Goal: Browse casually

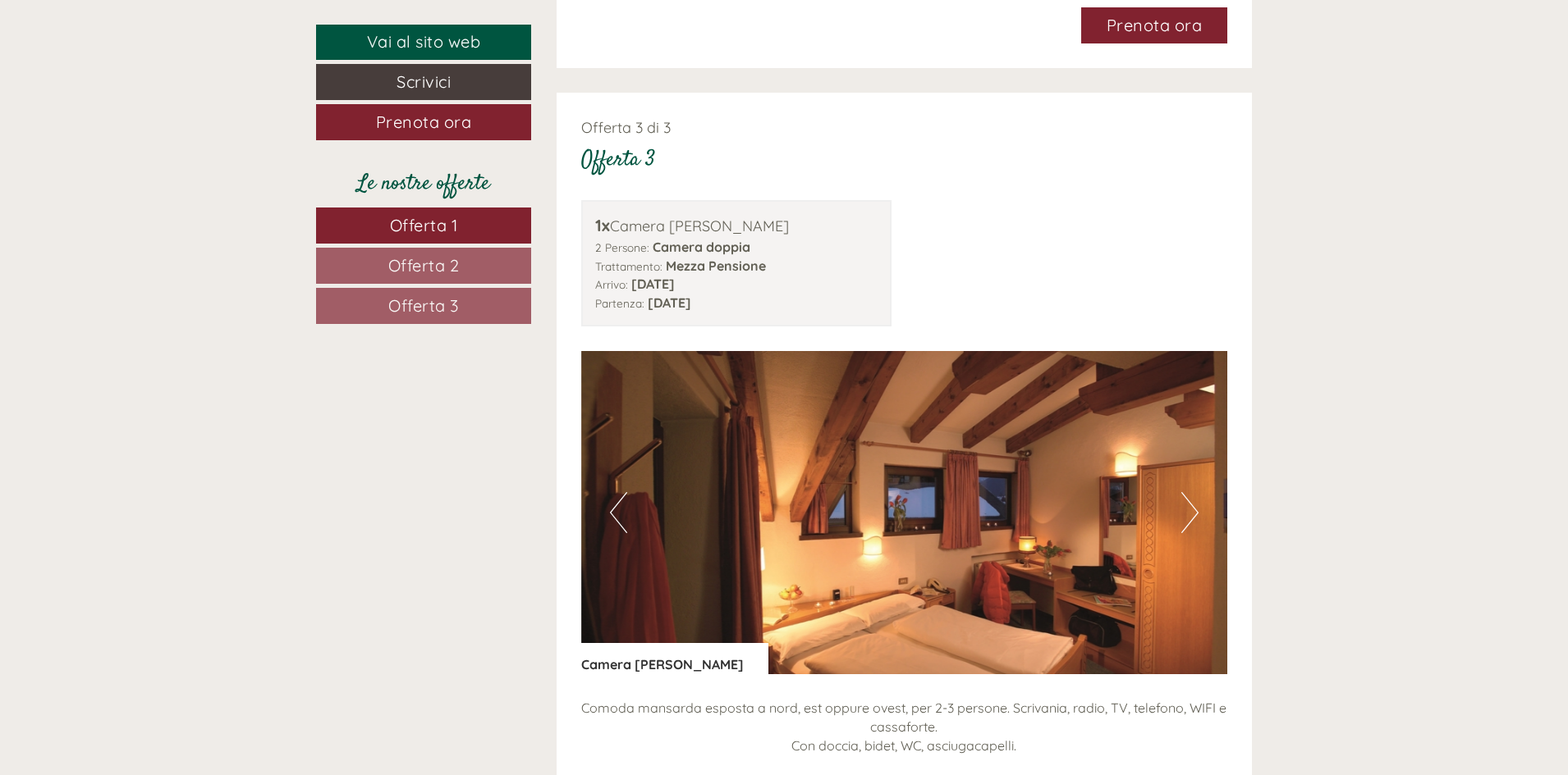
scroll to position [3691, 0]
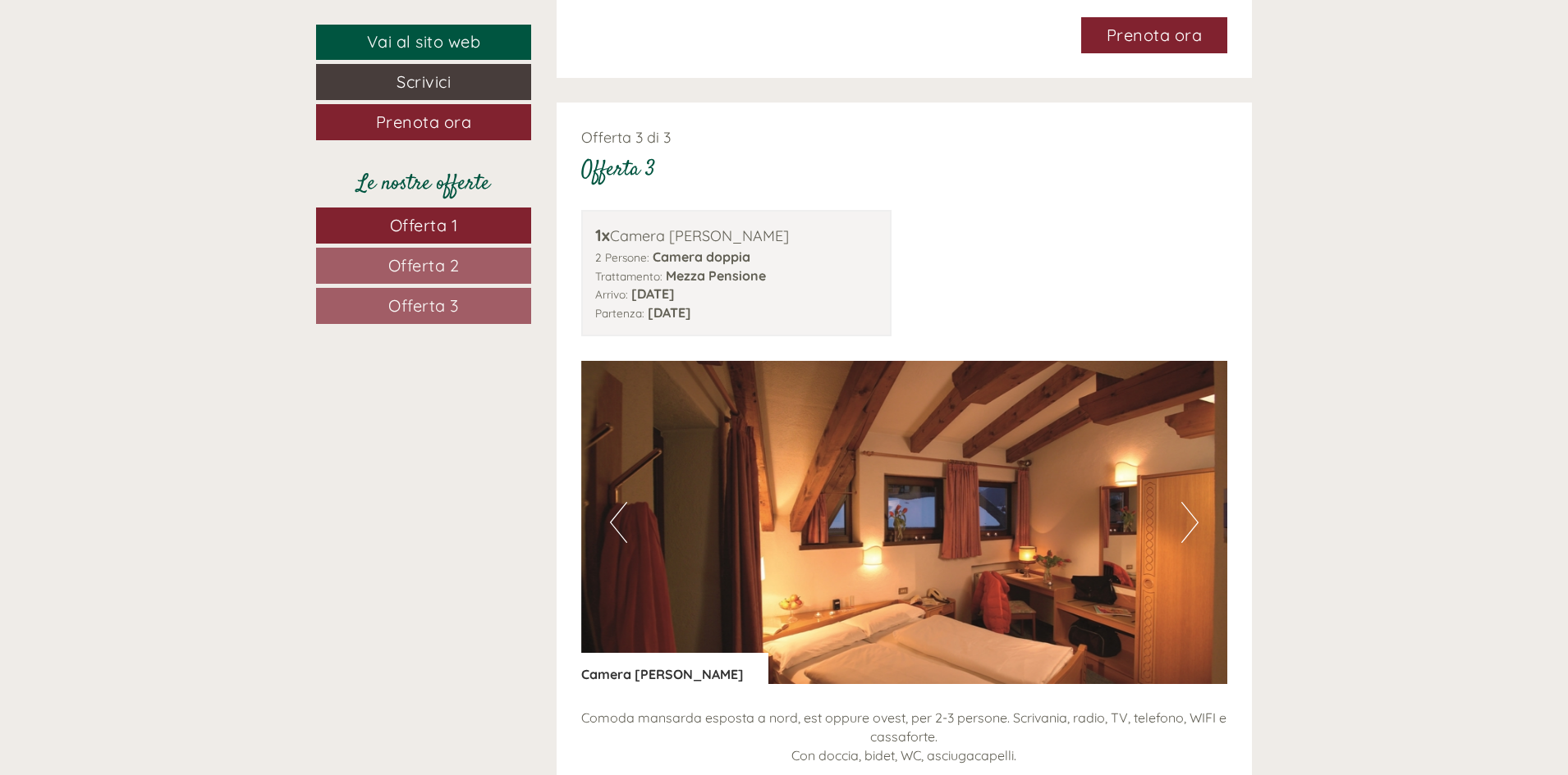
click at [1189, 504] on button "Next" at bounding box center [1190, 522] width 17 height 41
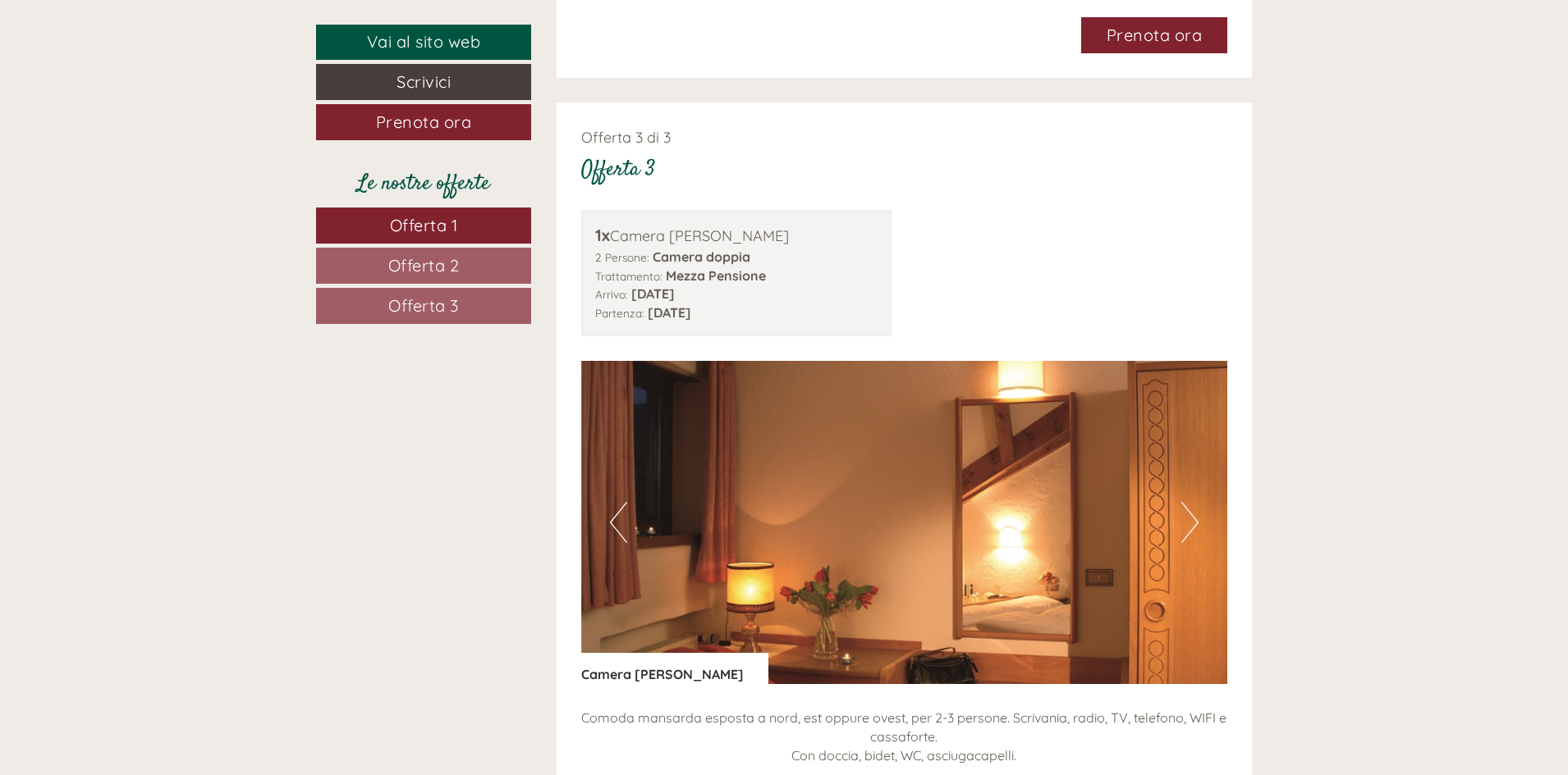
click at [1189, 504] on button "Next" at bounding box center [1190, 522] width 17 height 41
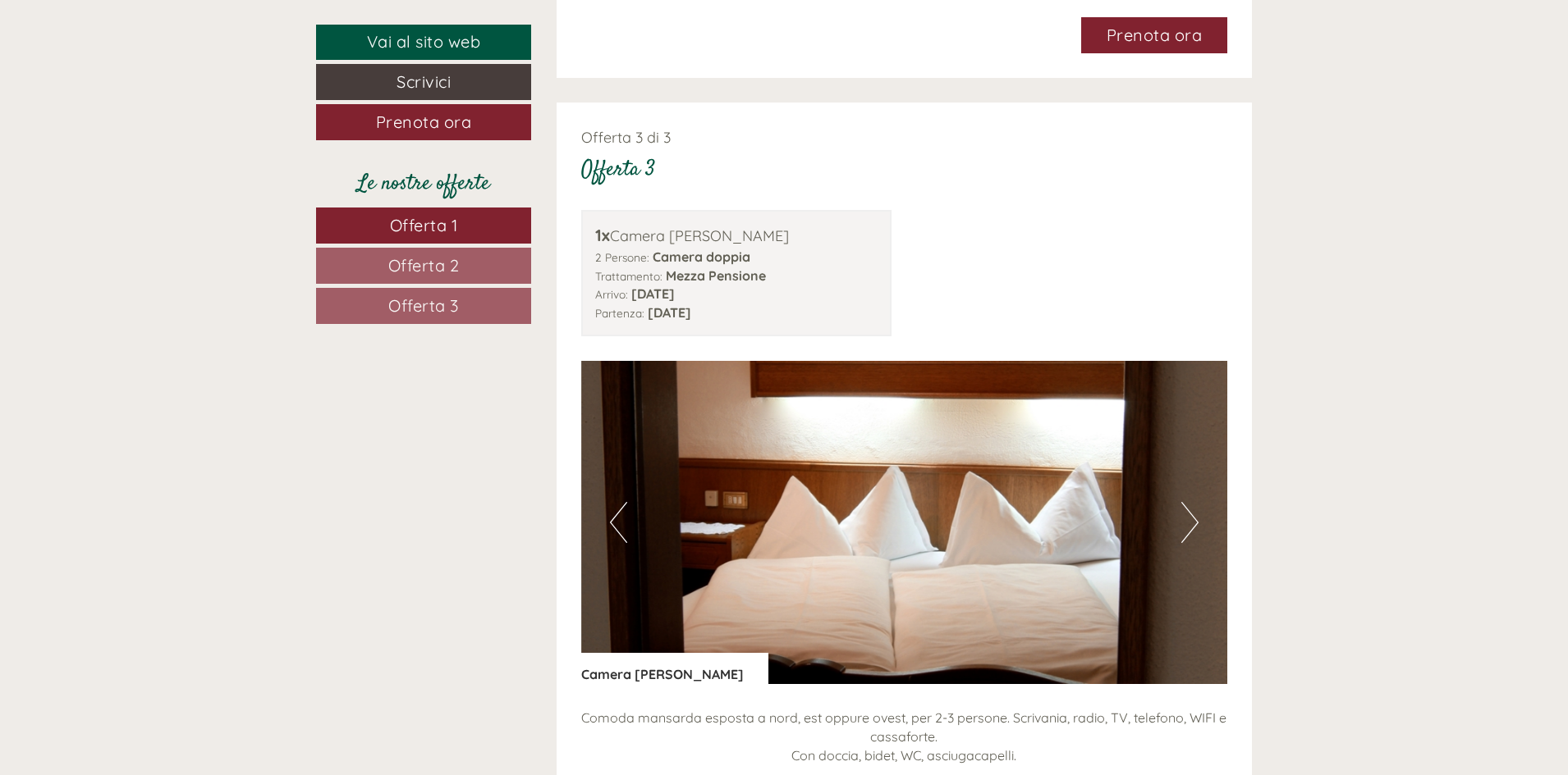
click at [1189, 504] on button "Next" at bounding box center [1190, 522] width 17 height 41
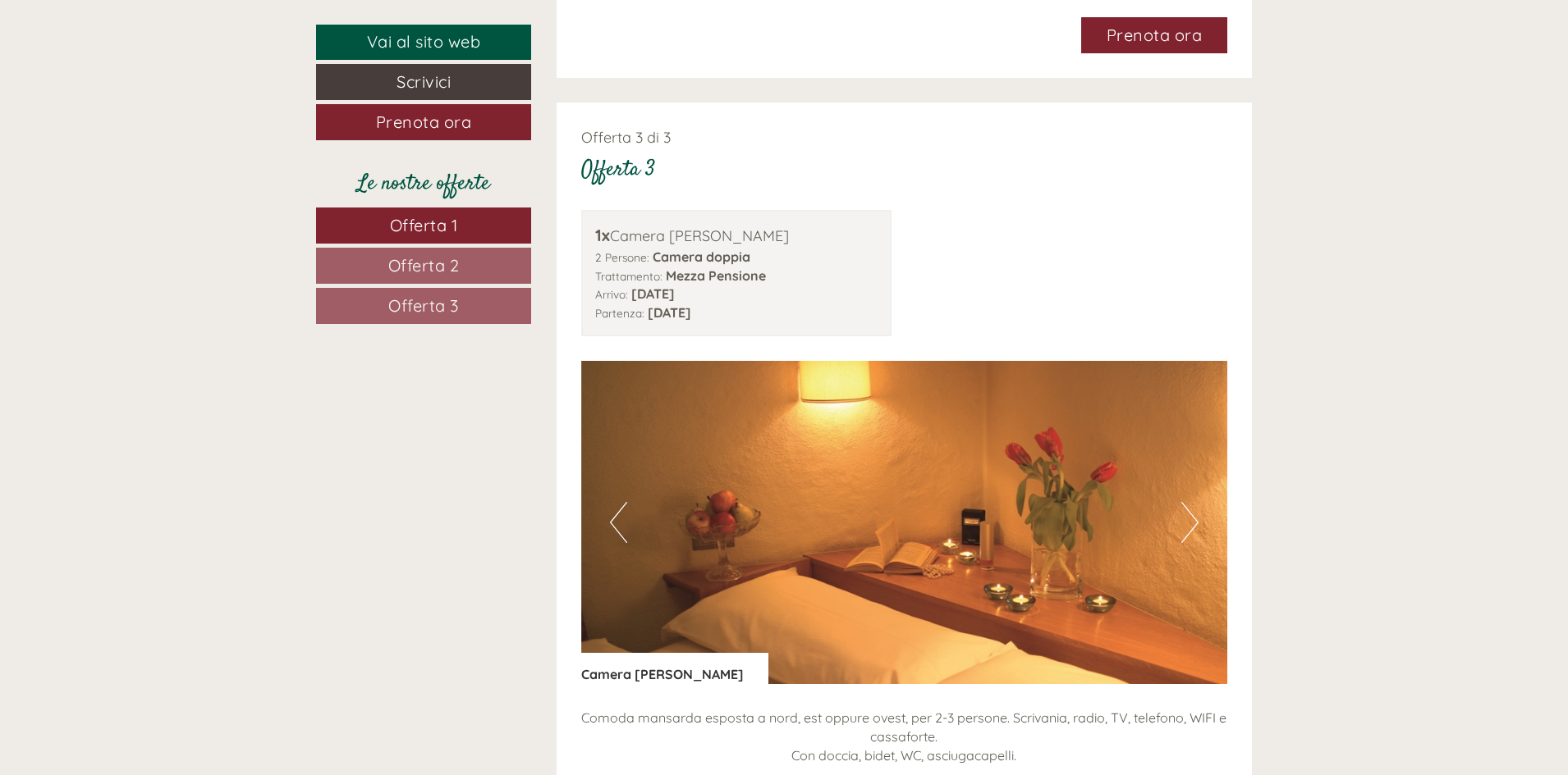
click at [1189, 504] on button "Next" at bounding box center [1190, 522] width 17 height 41
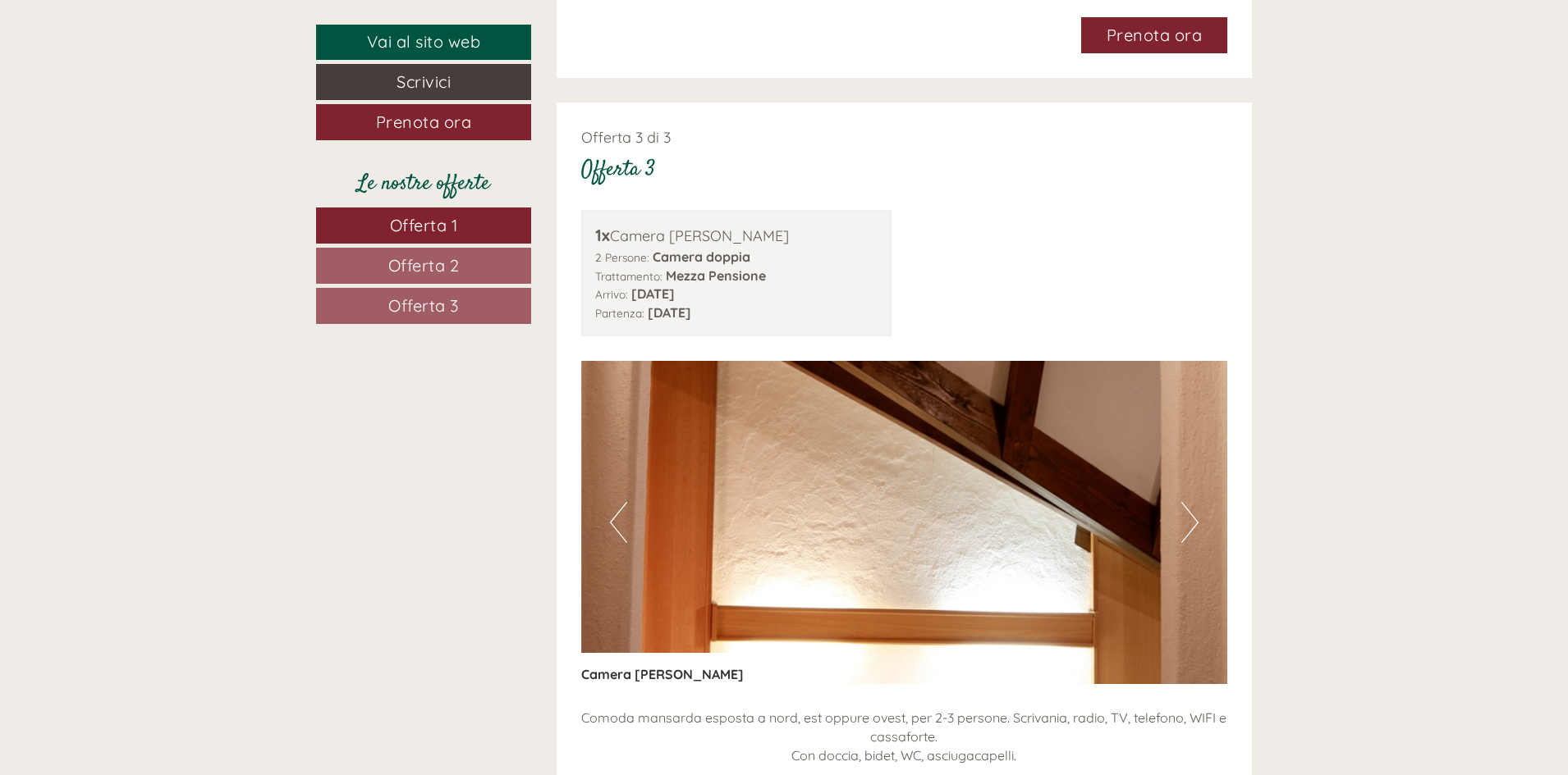
click at [1189, 504] on button "Next" at bounding box center [1190, 522] width 17 height 41
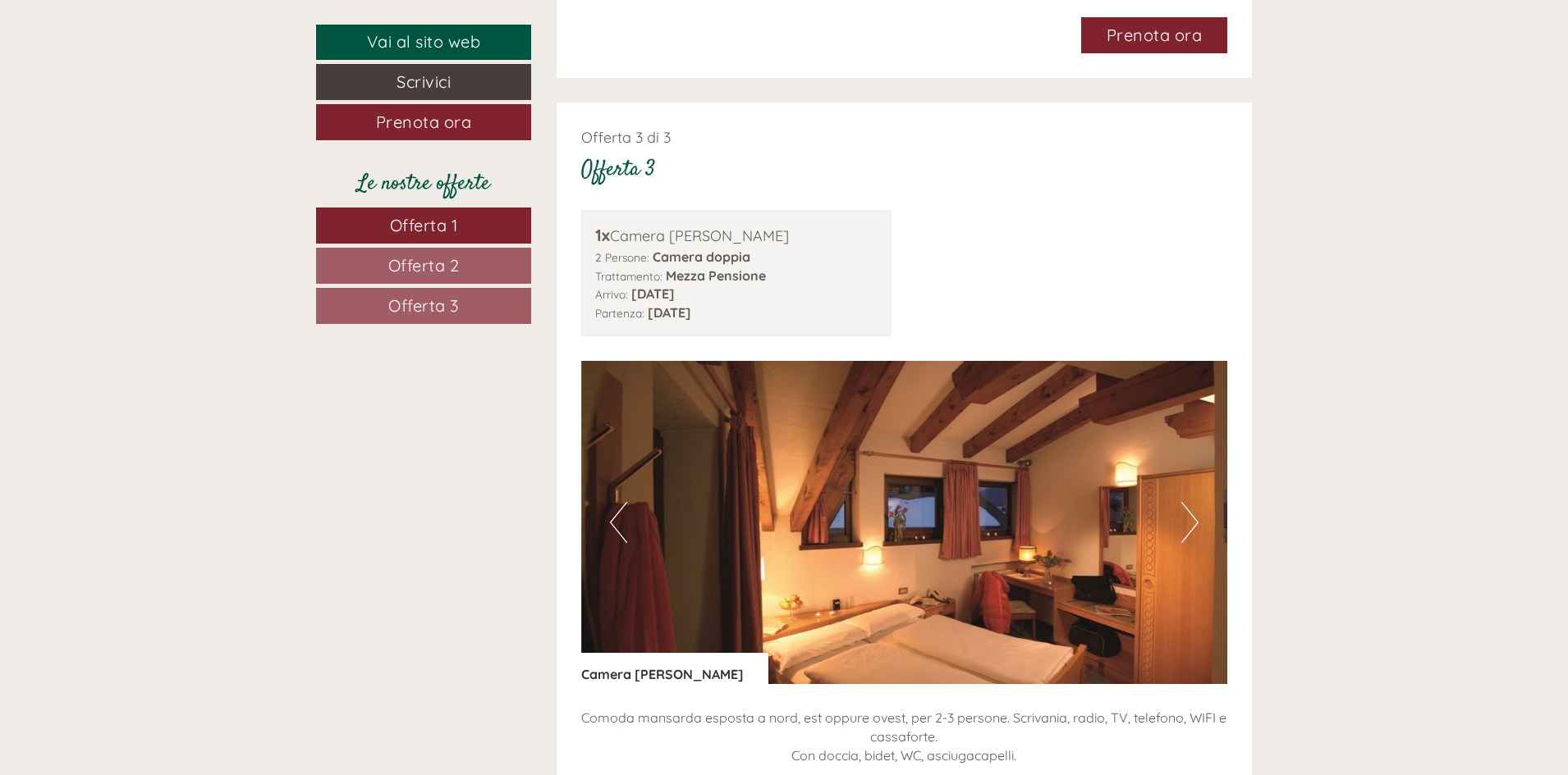
click at [1189, 504] on button "Next" at bounding box center [1190, 522] width 17 height 41
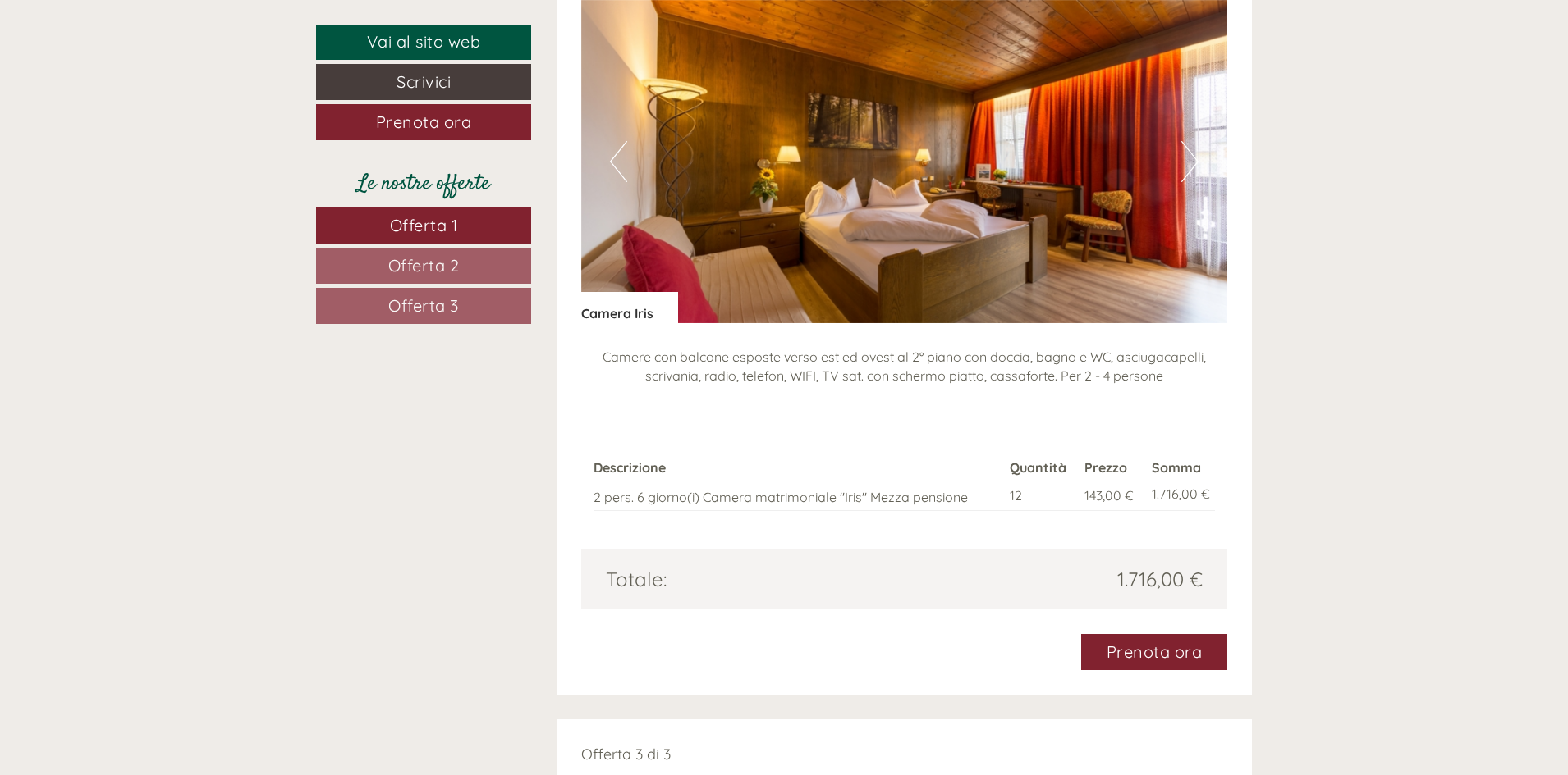
scroll to position [2953, 0]
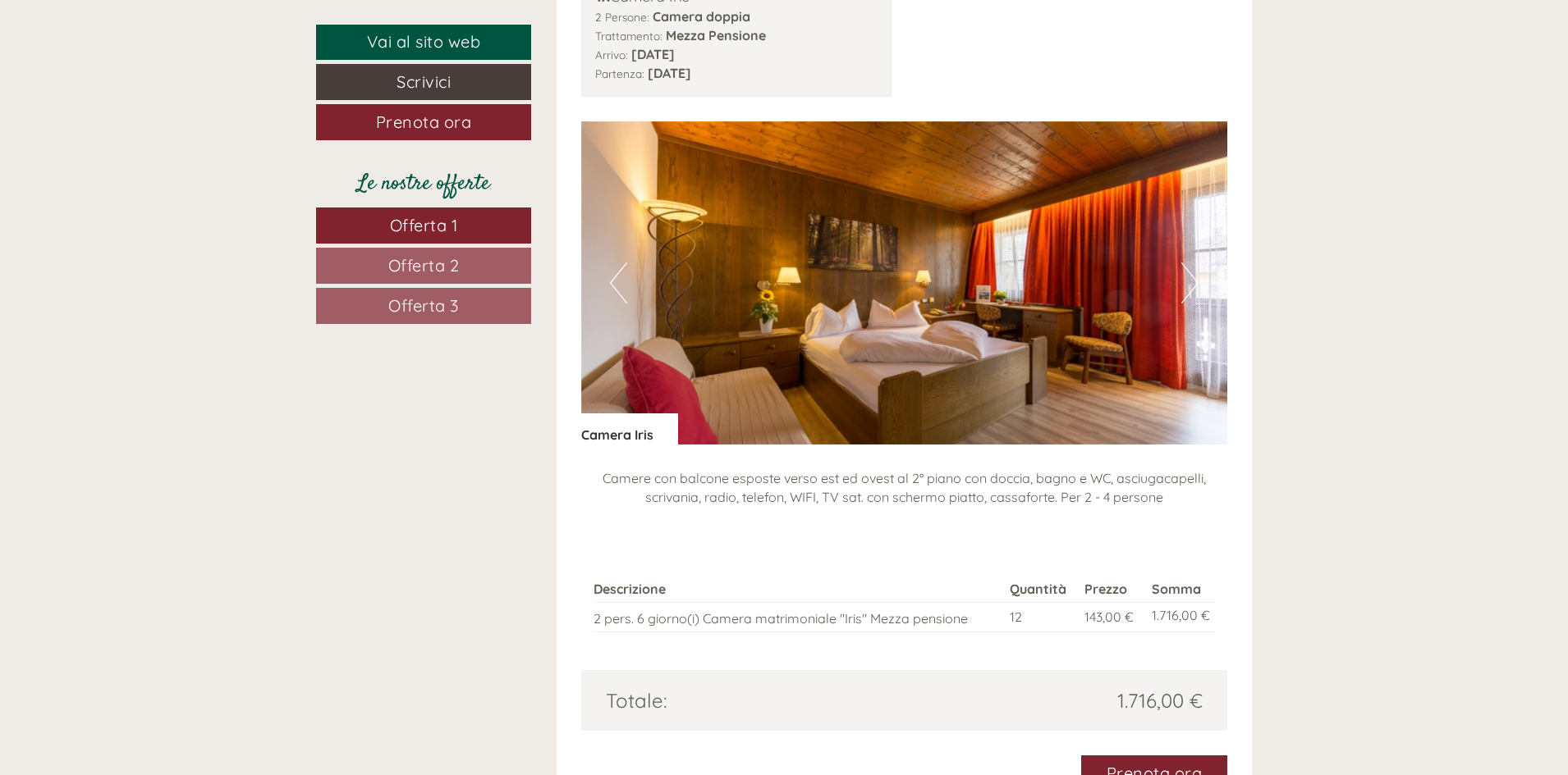
click at [1187, 262] on button "Next" at bounding box center [1190, 282] width 17 height 41
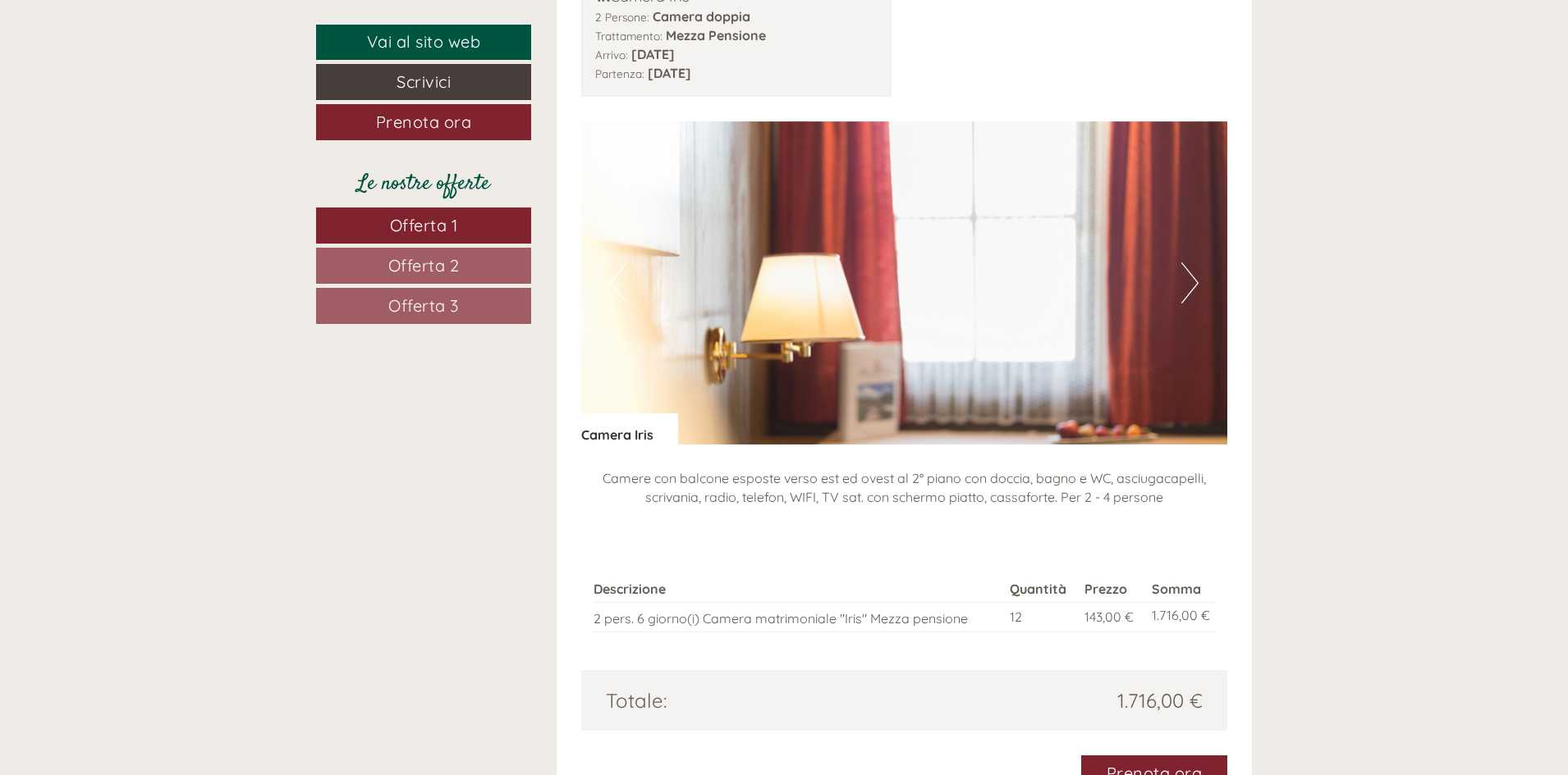
click at [1186, 262] on button "Next" at bounding box center [1190, 282] width 17 height 41
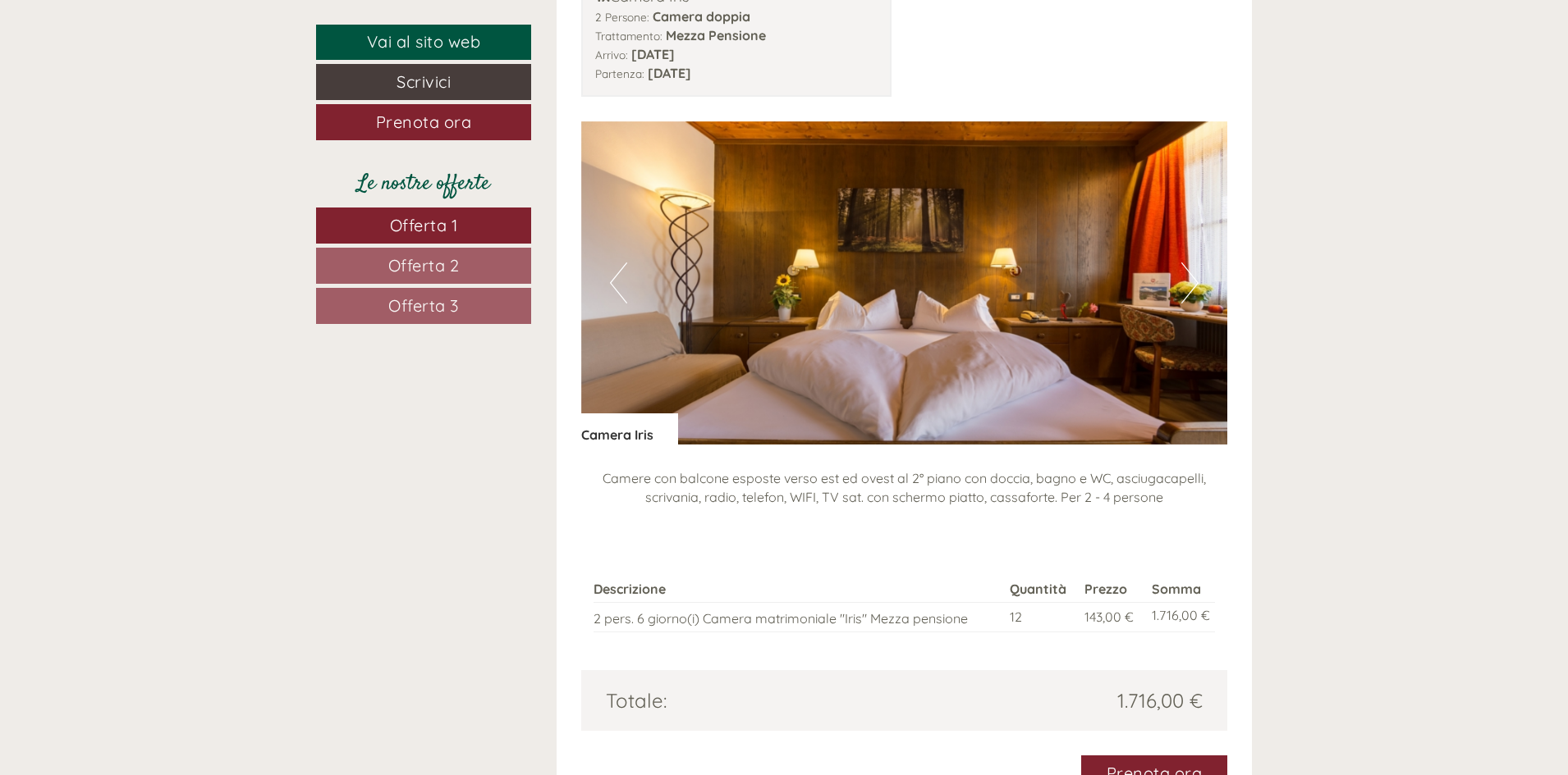
click at [1186, 262] on button "Next" at bounding box center [1190, 282] width 17 height 41
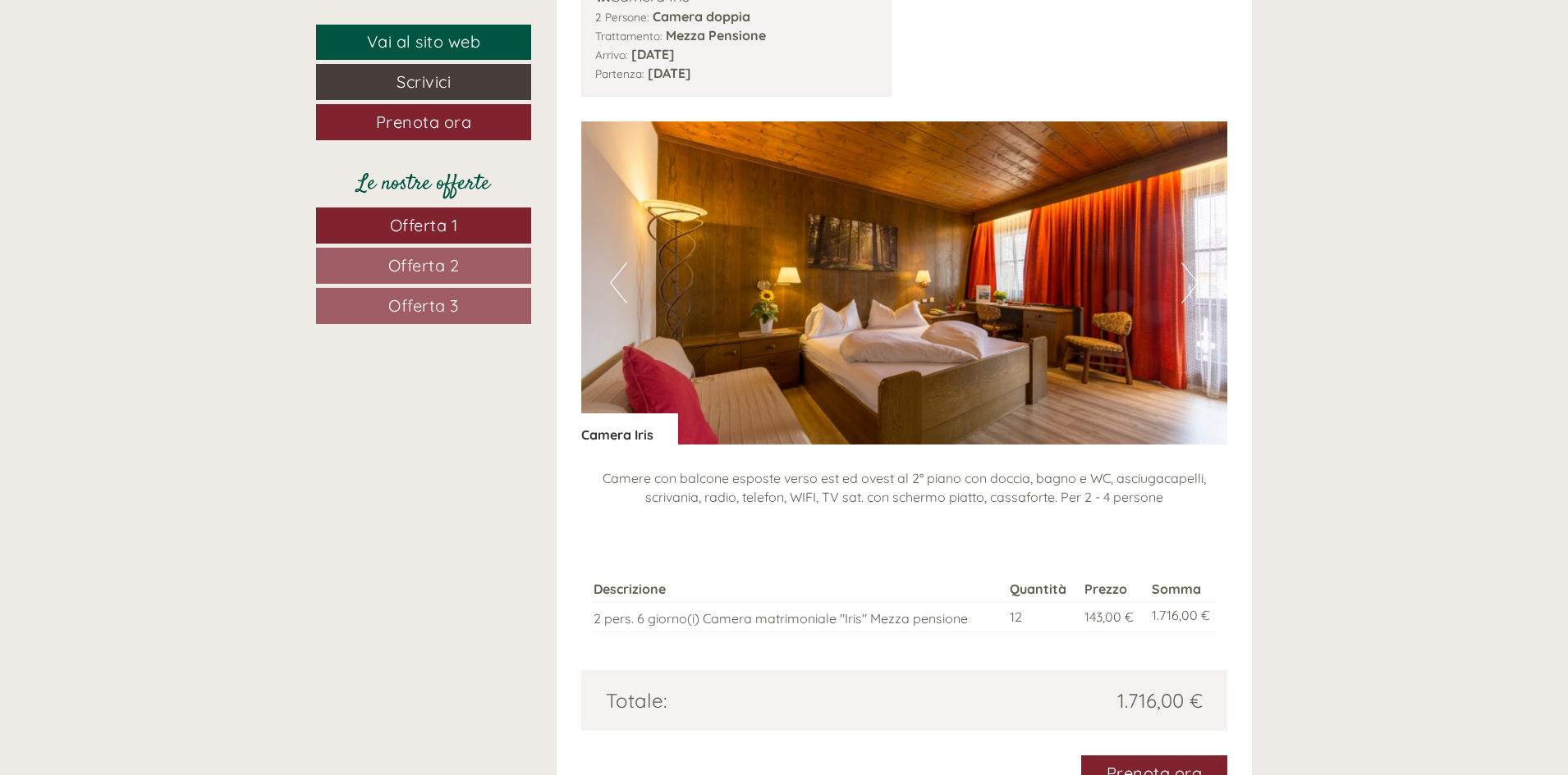
click at [1186, 262] on button "Next" at bounding box center [1190, 282] width 17 height 41
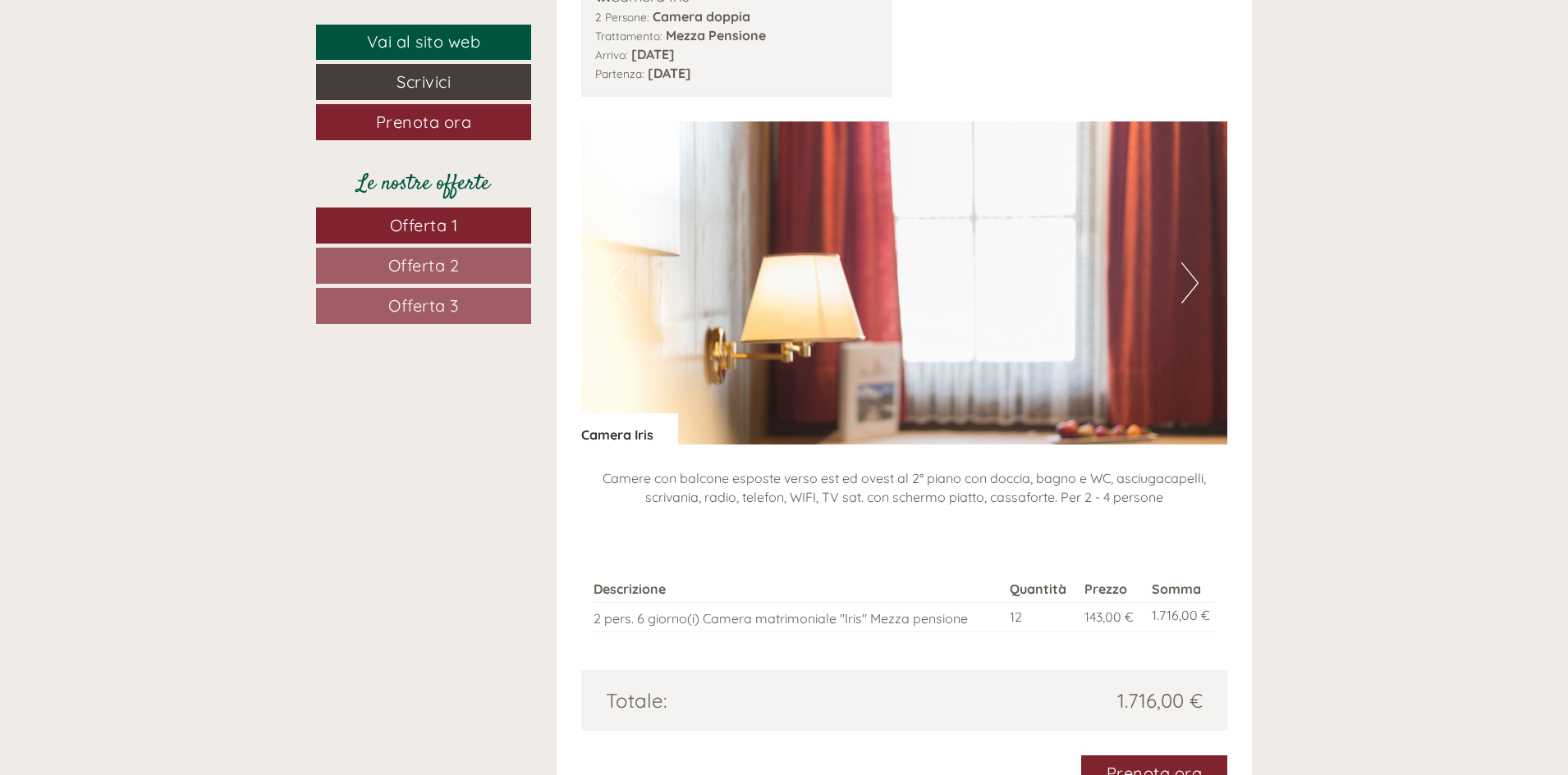
click at [1186, 262] on button "Next" at bounding box center [1190, 282] width 17 height 41
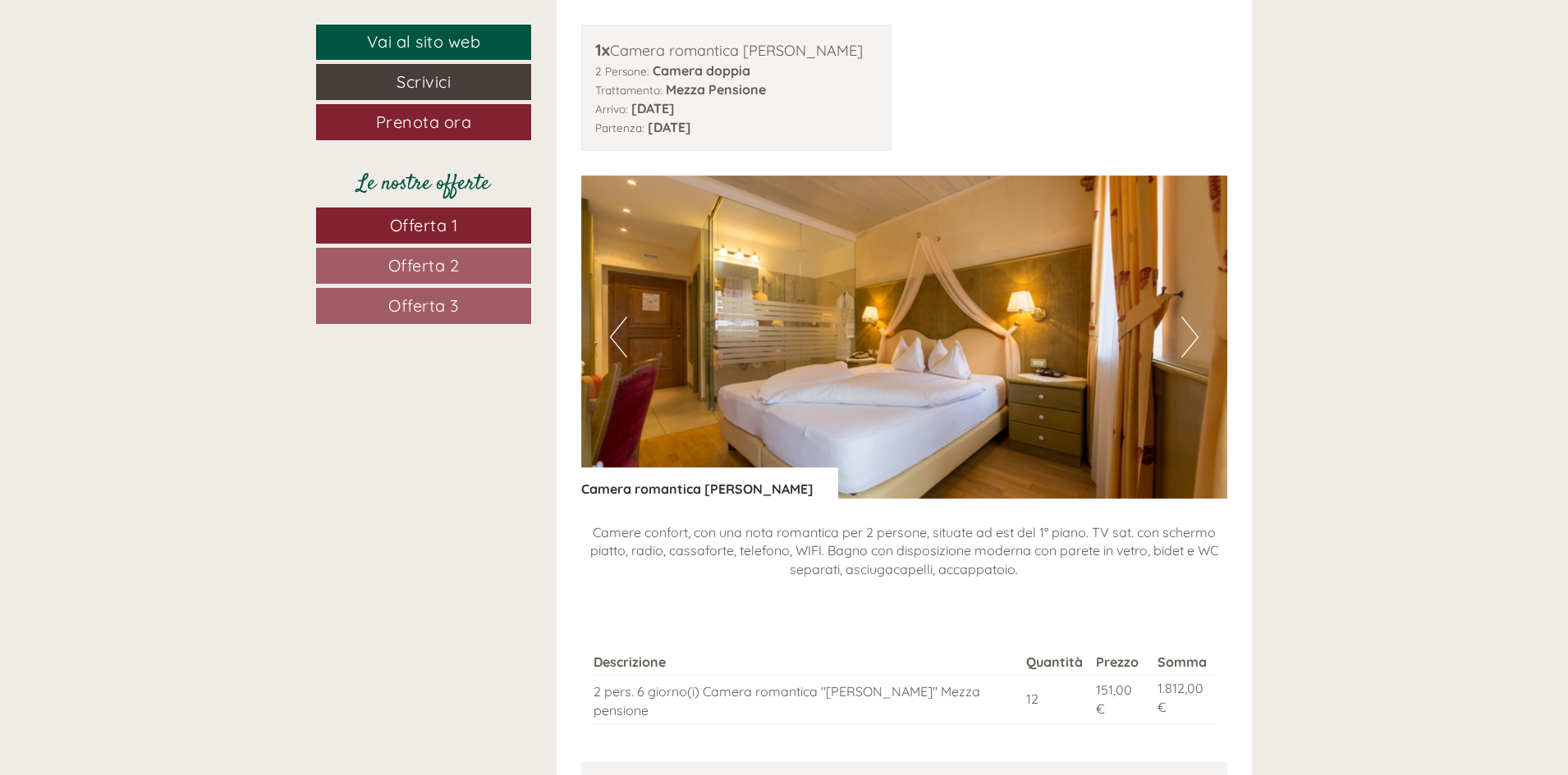
scroll to position [1805, 0]
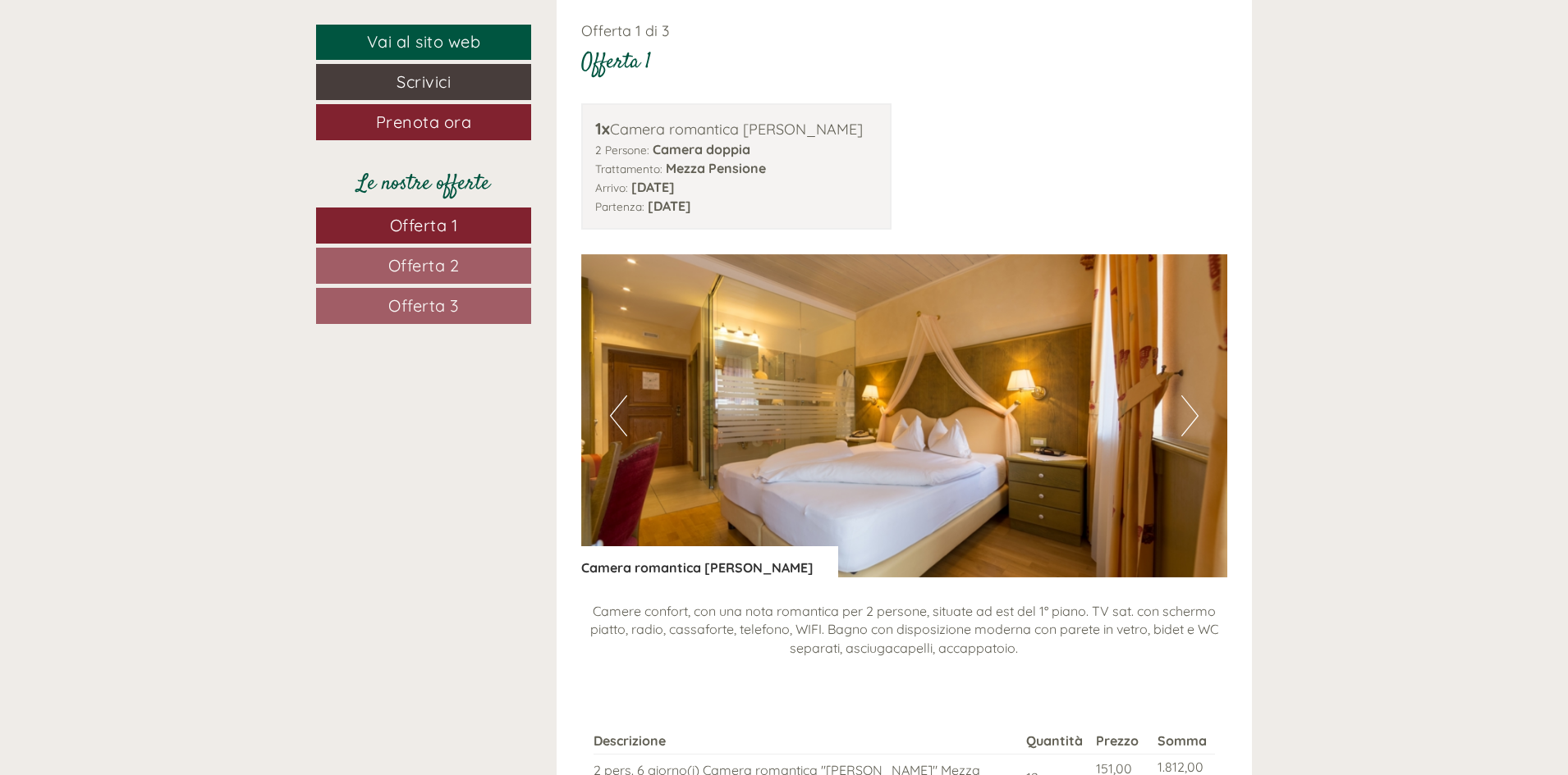
click at [1191, 406] on button "Next" at bounding box center [1190, 415] width 17 height 41
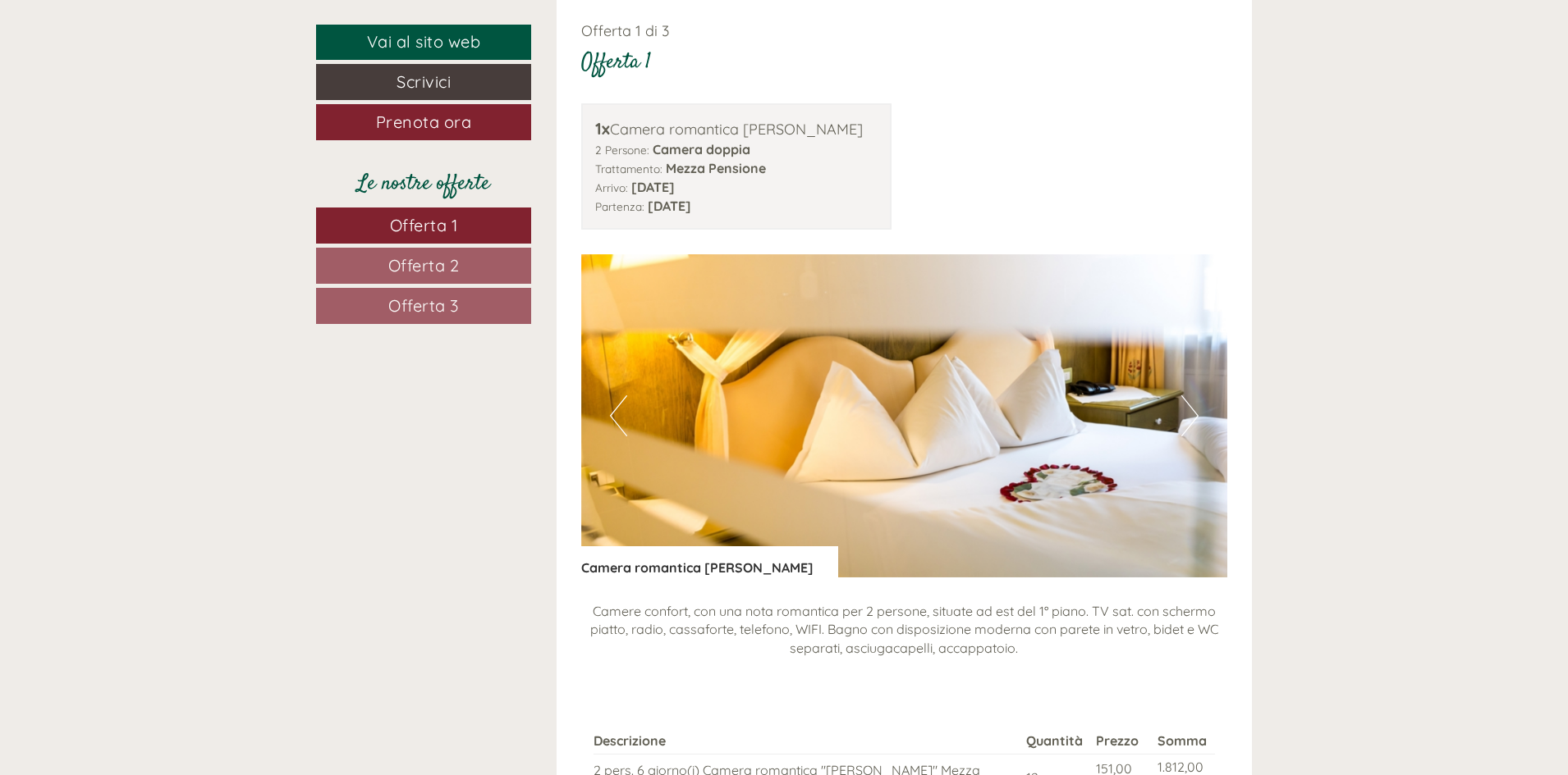
click at [1191, 406] on button "Next" at bounding box center [1190, 415] width 17 height 41
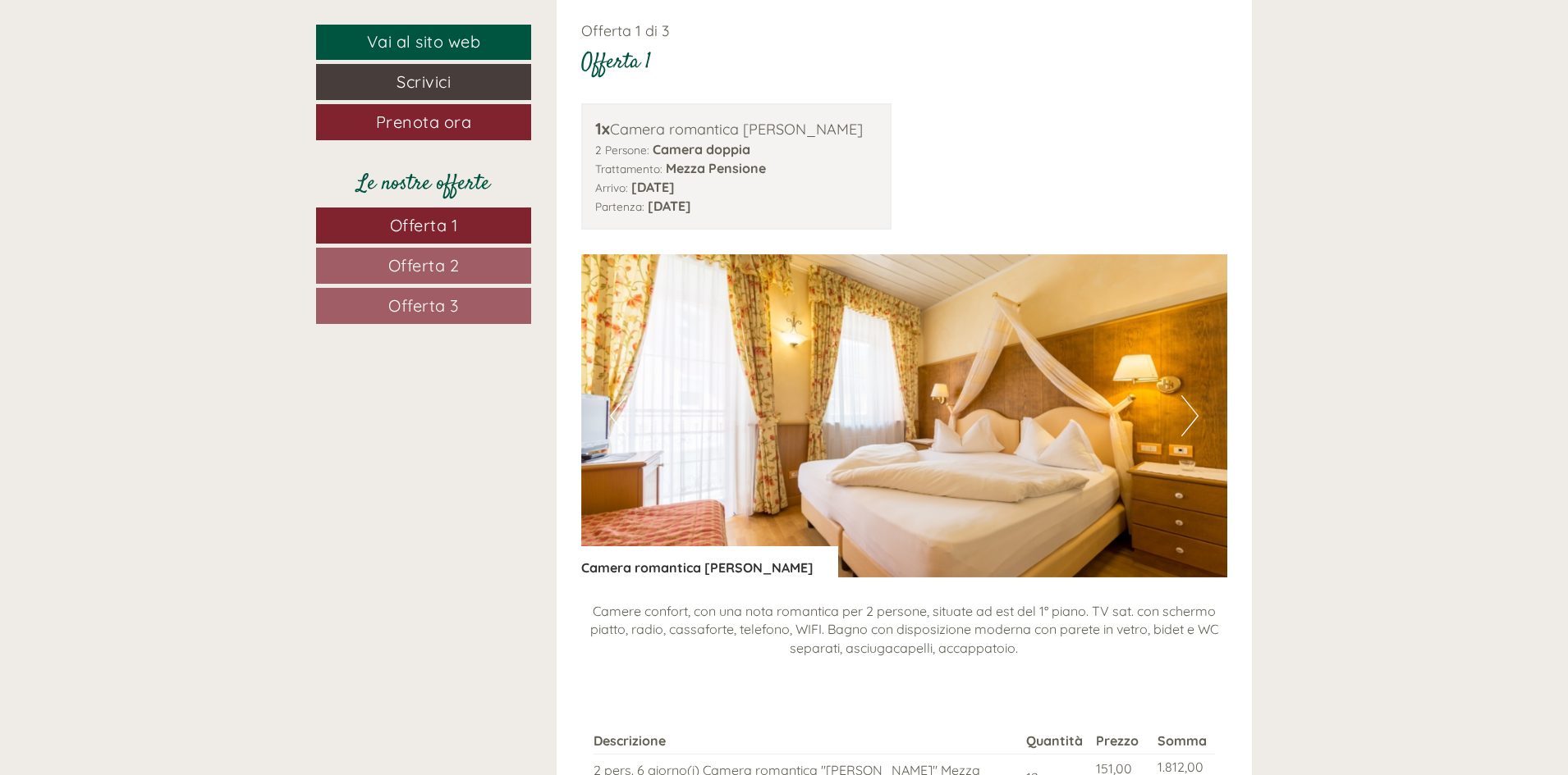
click at [1191, 406] on button "Next" at bounding box center [1190, 415] width 17 height 41
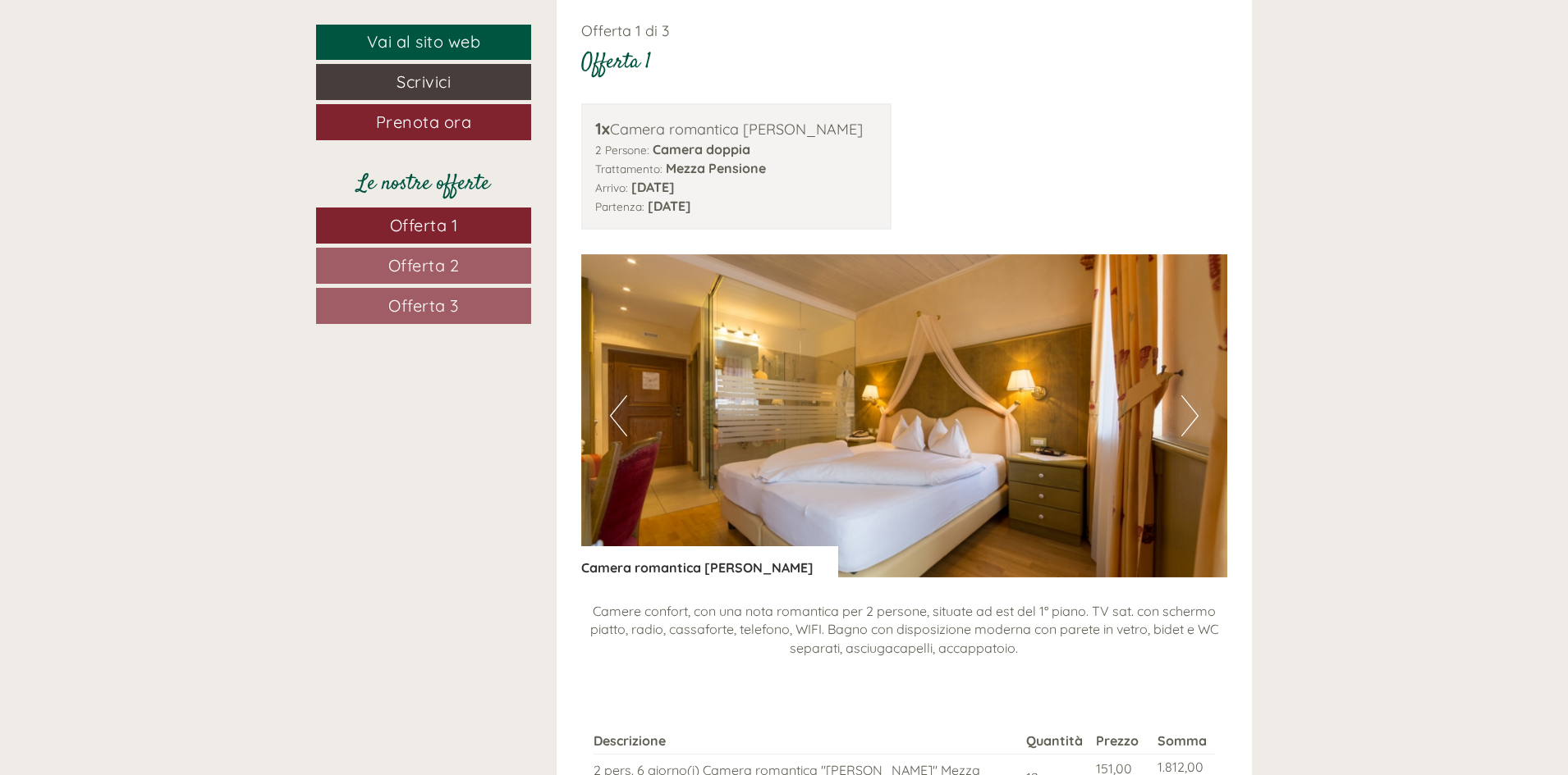
click at [1191, 406] on button "Next" at bounding box center [1190, 415] width 17 height 41
